Goal: Complete application form

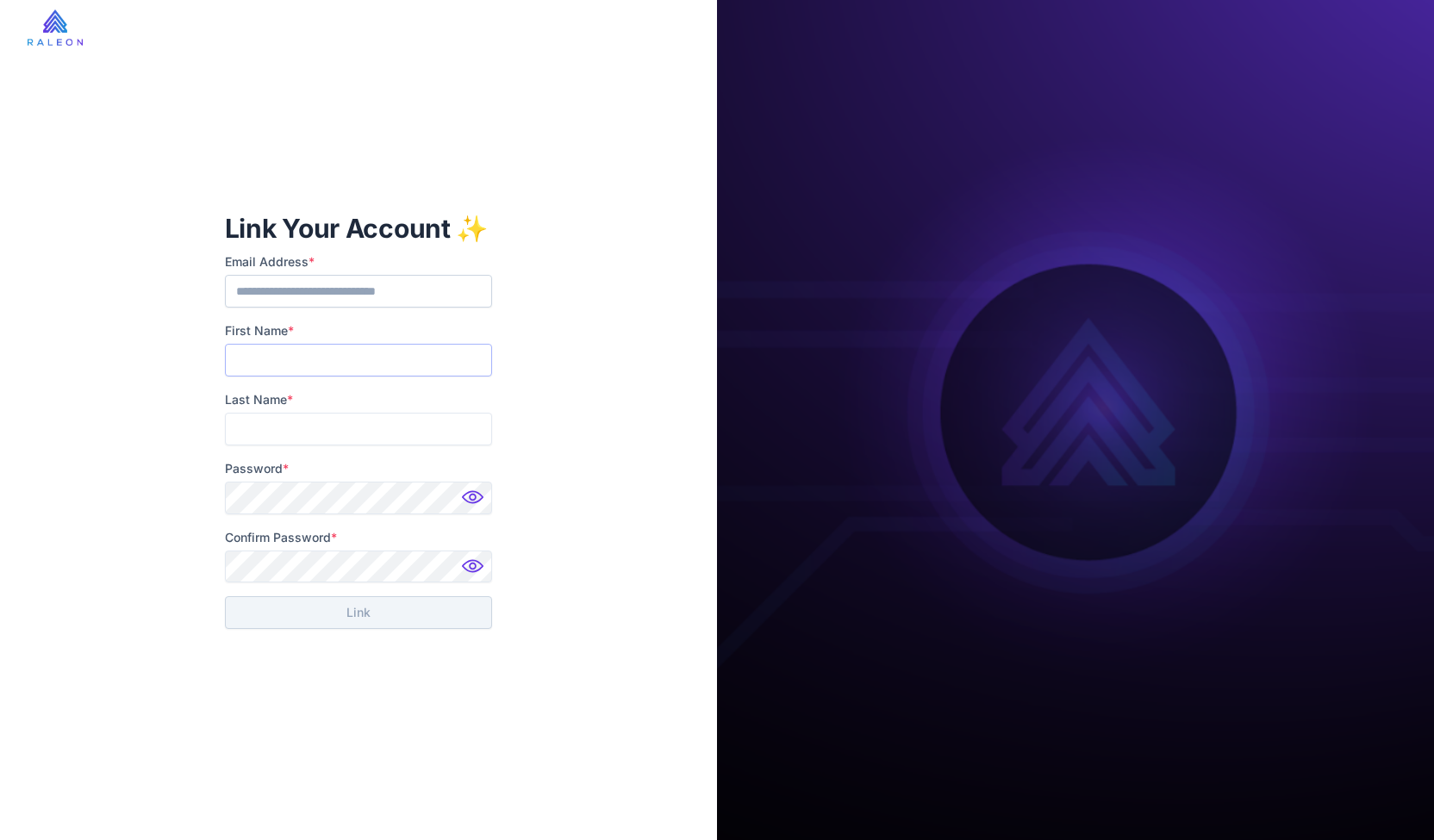
click at [343, 369] on input "First Name *" at bounding box center [358, 360] width 267 height 33
type input "*******"
type input "**********"
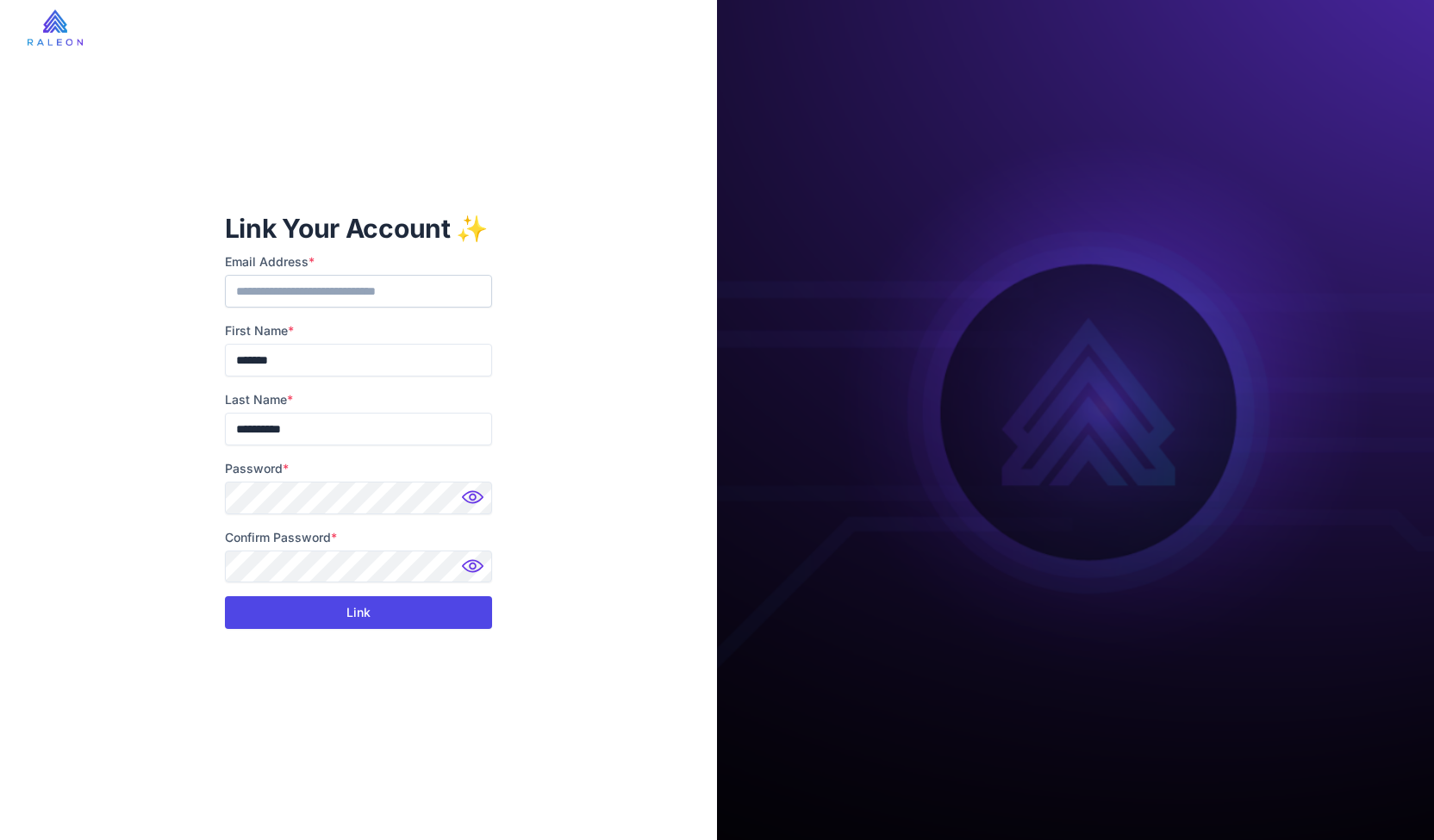
click at [375, 604] on button "Link" at bounding box center [358, 612] width 267 height 33
